Goal: Information Seeking & Learning: Find specific fact

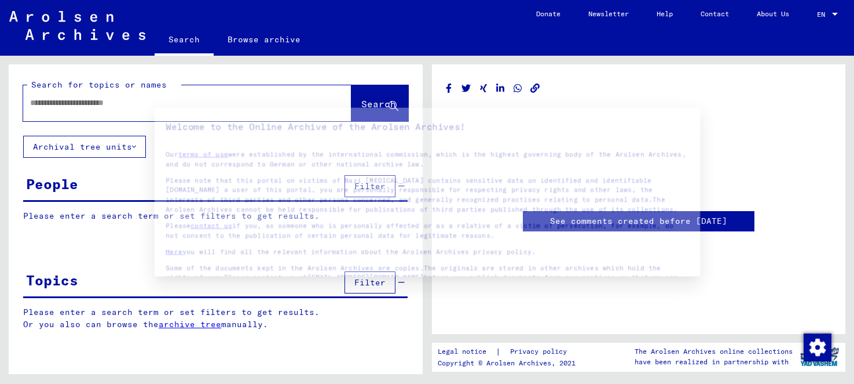
type input "********"
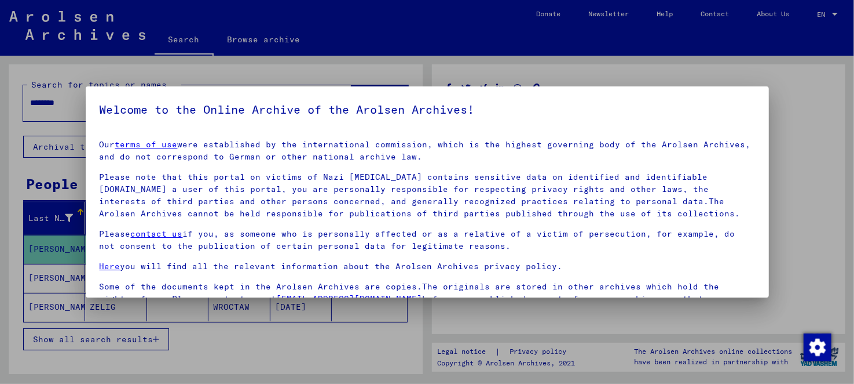
click at [389, 58] on div at bounding box center [427, 192] width 854 height 384
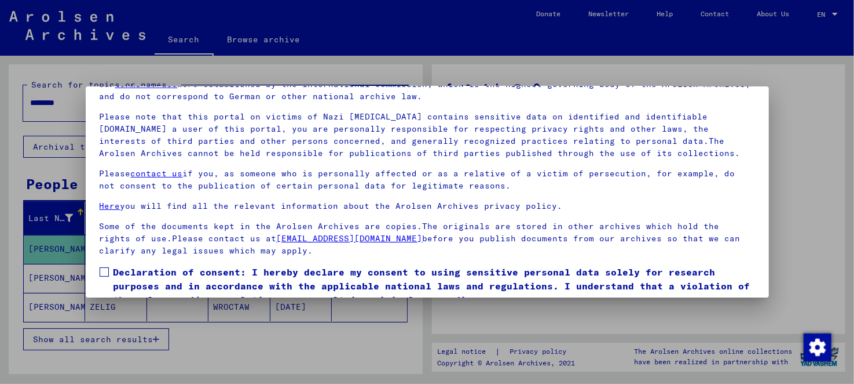
scroll to position [96, 0]
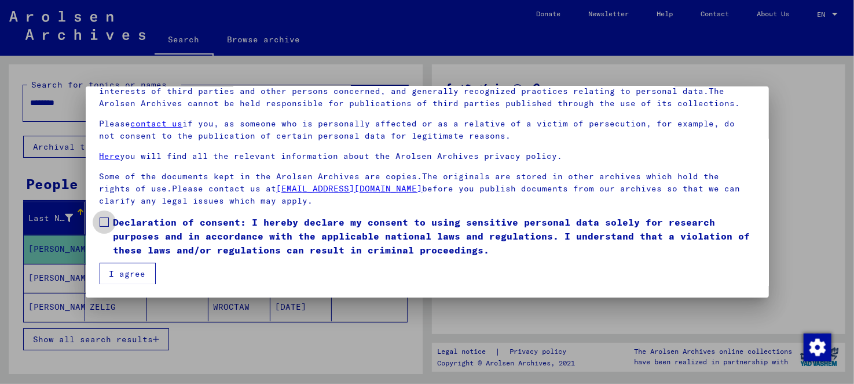
drag, startPoint x: 111, startPoint y: 219, endPoint x: 113, endPoint y: 235, distance: 15.8
click at [112, 219] on label "Declaration of consent: I hereby declare my consent to using sensitive personal…" at bounding box center [428, 236] width 656 height 42
click at [123, 260] on mat-checkbox "Declaration of consent: I hereby declare my consent to using sensitive personal…" at bounding box center [428, 239] width 656 height 48
drag, startPoint x: 126, startPoint y: 268, endPoint x: 132, endPoint y: 269, distance: 5.9
click at [126, 268] on button "I agree" at bounding box center [128, 273] width 56 height 22
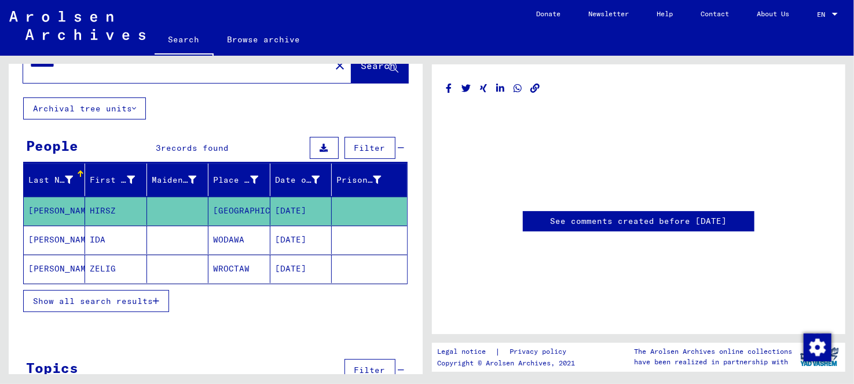
scroll to position [57, 0]
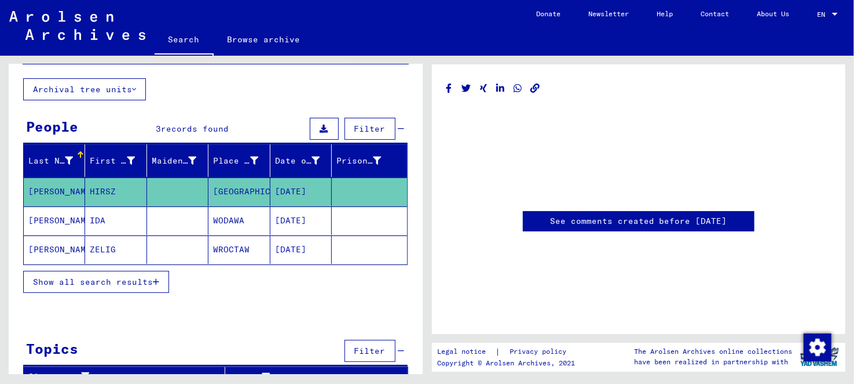
click at [167, 247] on mat-cell at bounding box center [177, 249] width 61 height 28
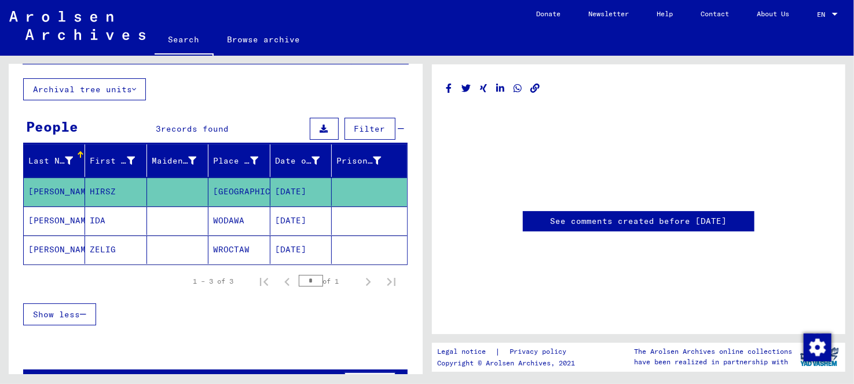
click at [46, 247] on mat-cell "[PERSON_NAME]" at bounding box center [54, 249] width 61 height 28
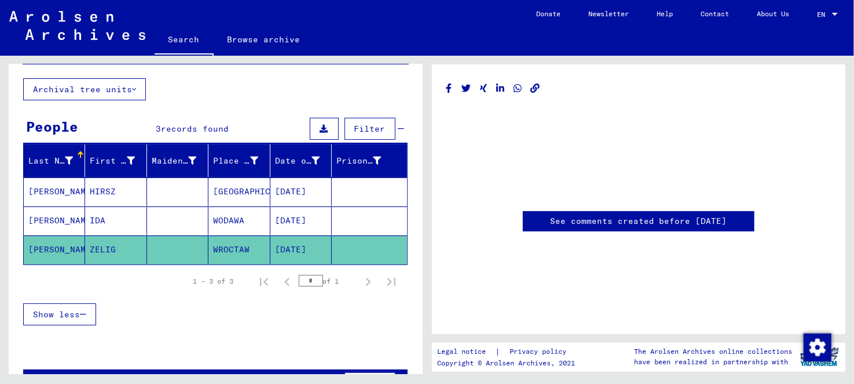
click at [46, 247] on mat-cell "[PERSON_NAME]" at bounding box center [54, 249] width 61 height 28
click at [50, 247] on mat-cell "[PERSON_NAME]" at bounding box center [54, 249] width 61 height 28
click at [686, 224] on link "See comments created before [DATE]" at bounding box center [638, 221] width 177 height 12
drag, startPoint x: 94, startPoint y: 11, endPoint x: 90, endPoint y: 27, distance: 16.7
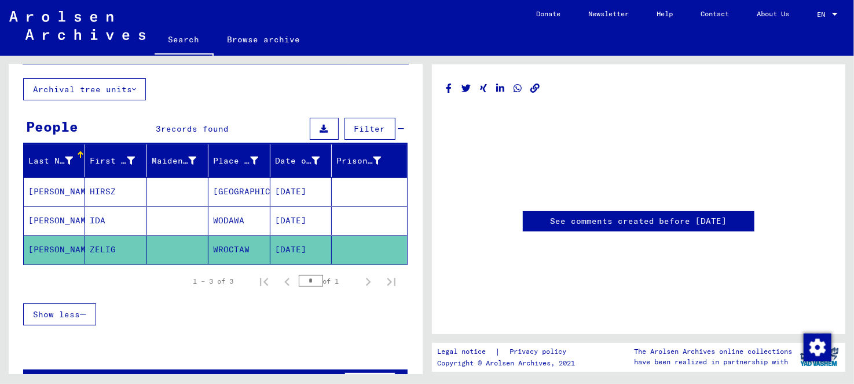
click at [94, 12] on img at bounding box center [77, 25] width 136 height 29
click at [90, 27] on img at bounding box center [77, 25] width 136 height 29
